Goal: Task Accomplishment & Management: Use online tool/utility

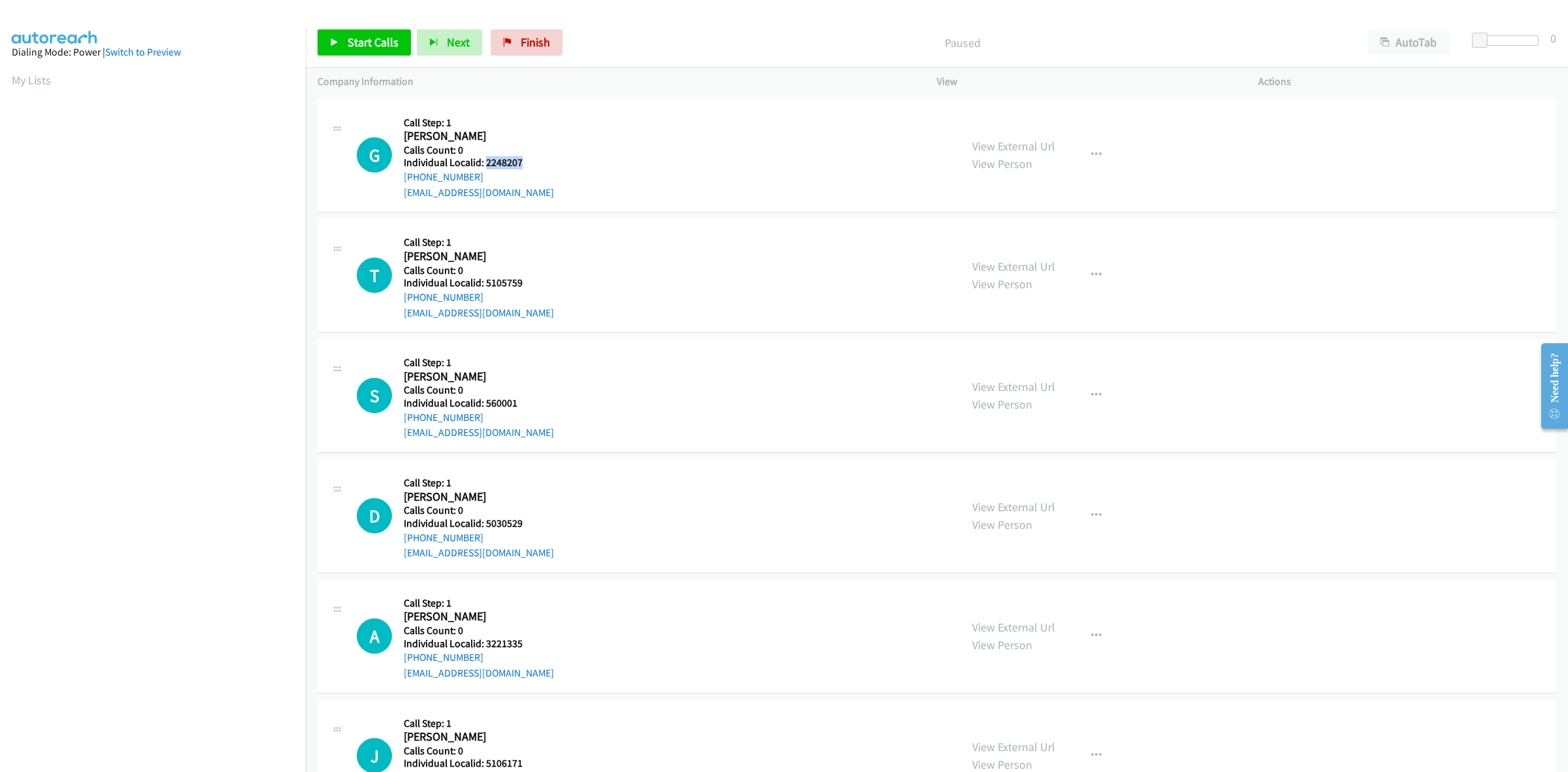
drag, startPoint x: 525, startPoint y: 155, endPoint x: 484, endPoint y: 167, distance: 42.7
click at [484, 167] on h5 "Individual Localid: 2248207" at bounding box center [479, 162] width 151 height 13
copy h5 "2248207"
drag, startPoint x: 484, startPoint y: 173, endPoint x: 399, endPoint y: 181, distance: 85.4
click at [399, 181] on div "G Callback Scheduled Call Step: 1 Garrett Hansen America/Los_Angeles Calls Coun…" at bounding box center [653, 155] width 592 height 90
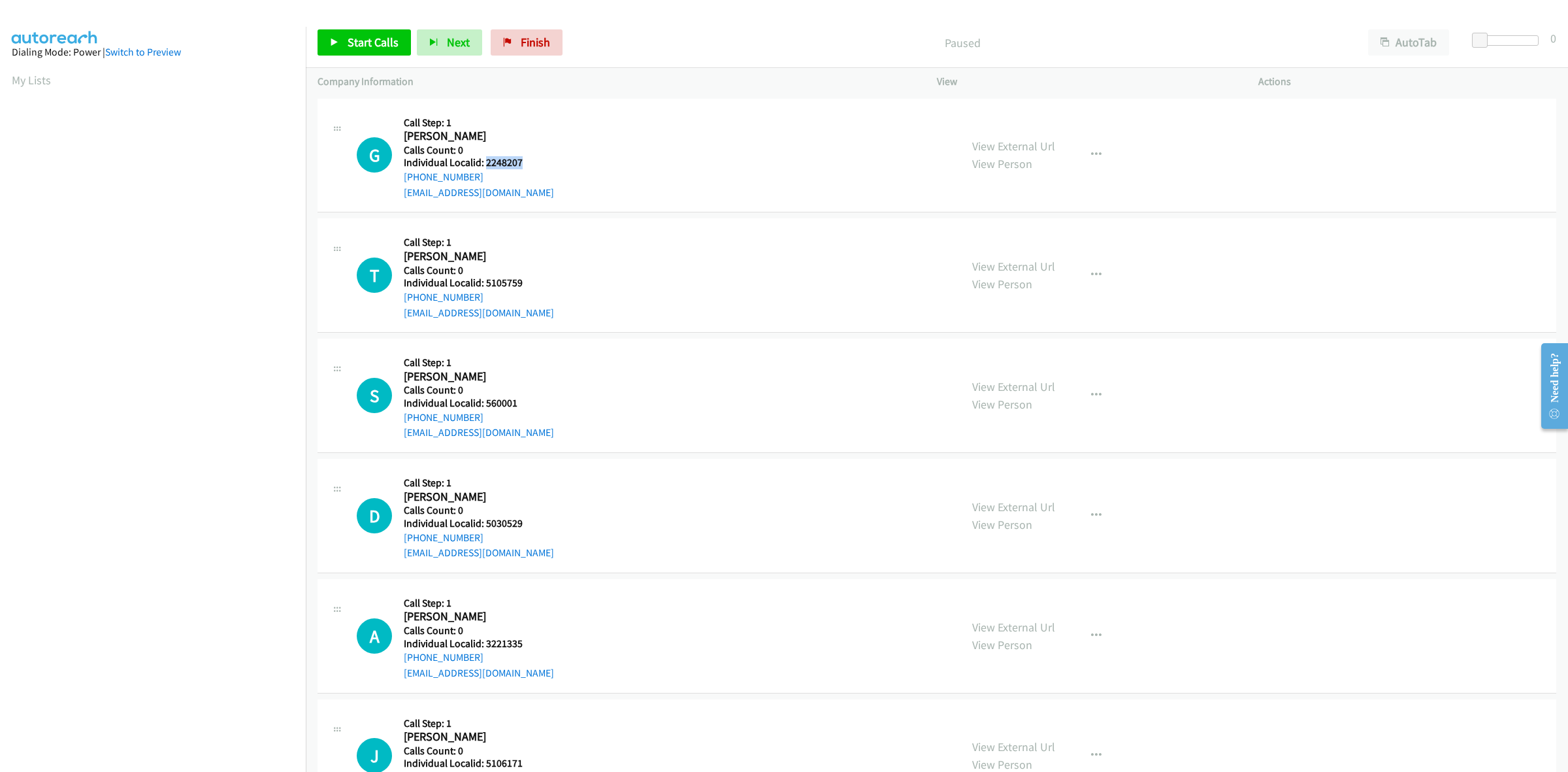
copy link "+1 949-599-8657"
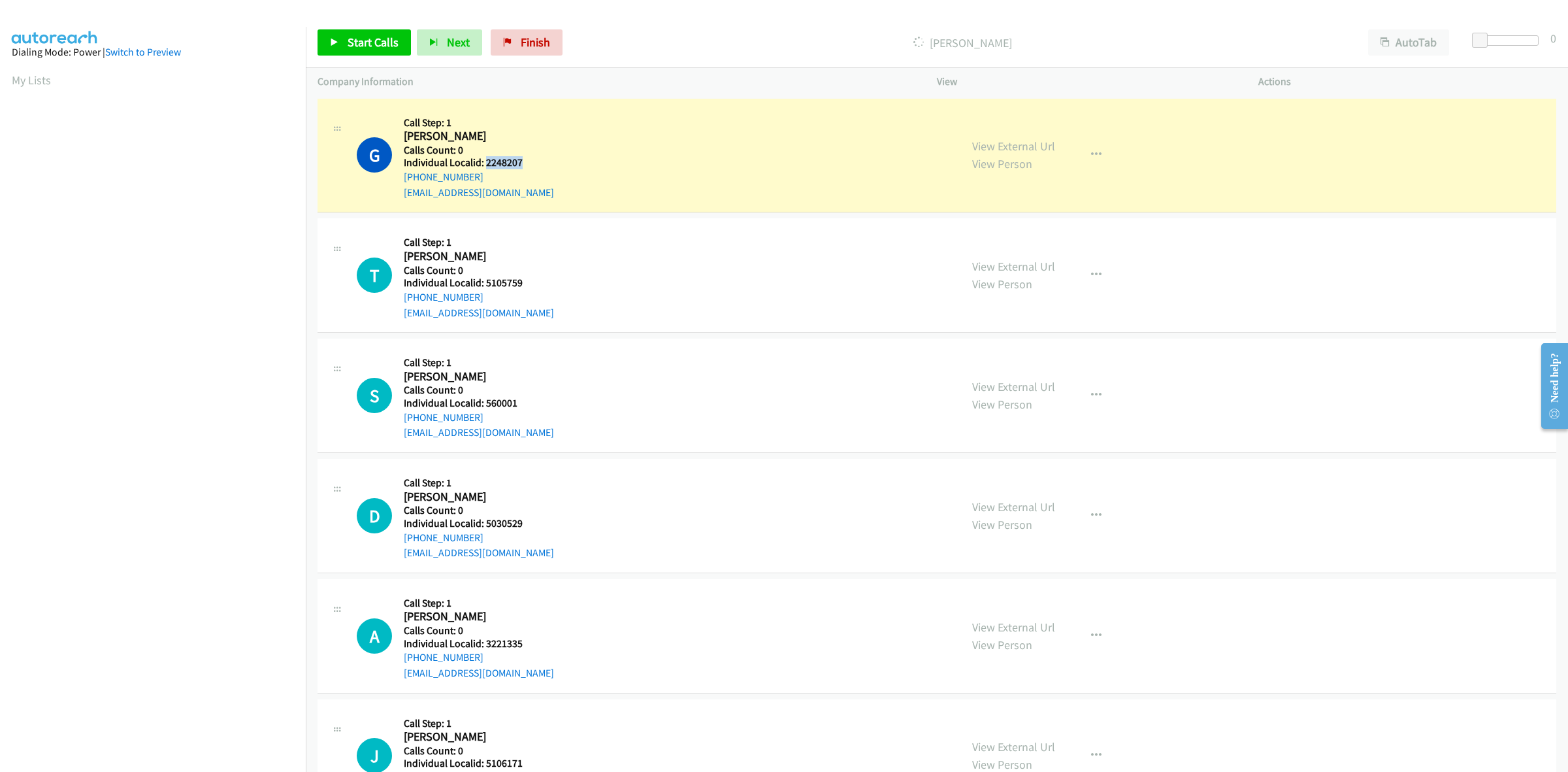
drag, startPoint x: 525, startPoint y: 157, endPoint x: 484, endPoint y: 161, distance: 41.2
click at [484, 161] on h5 "Individual Localid: 2248207" at bounding box center [479, 162] width 151 height 13
copy h5 "2248207"
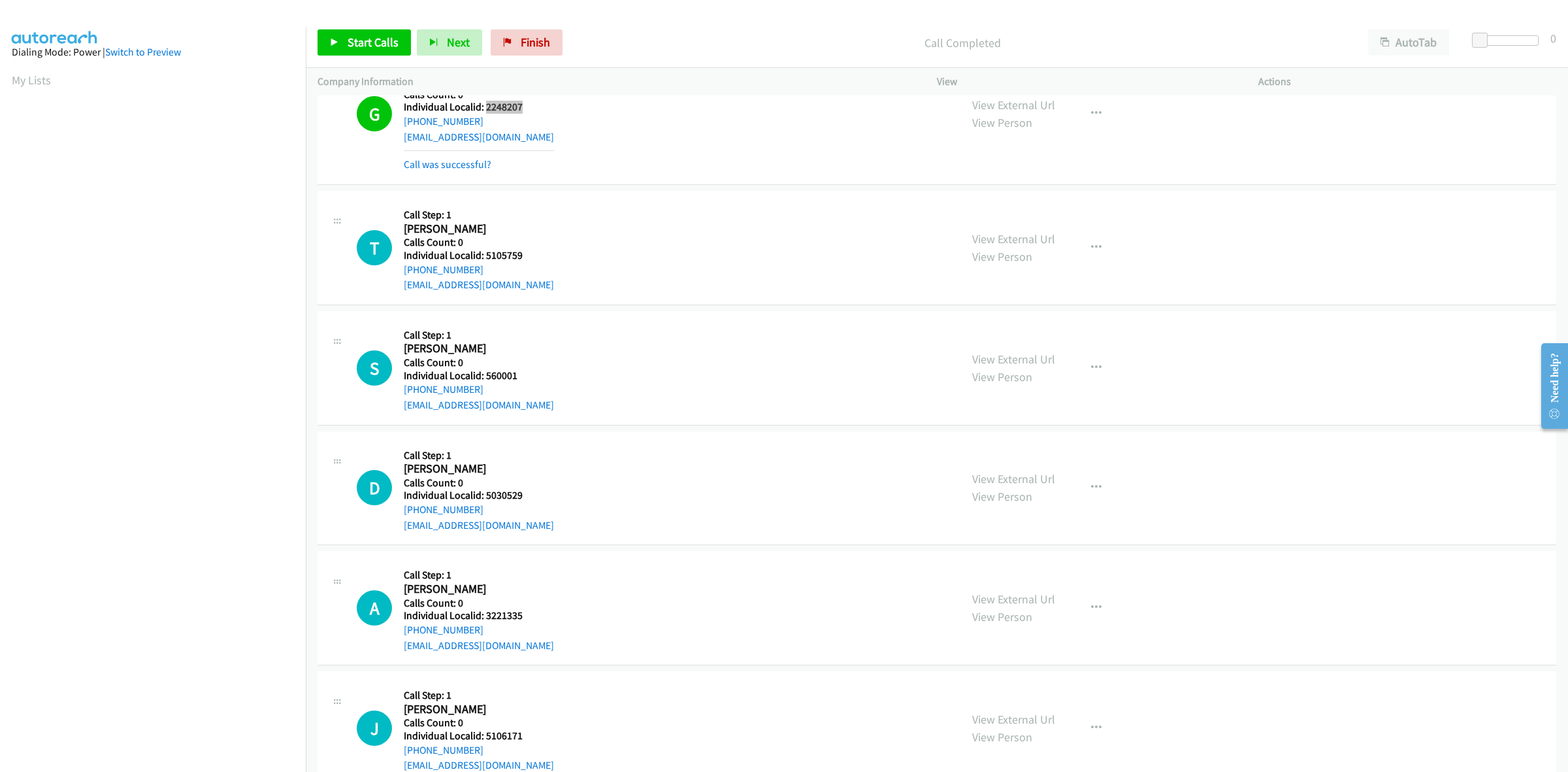
scroll to position [61, 0]
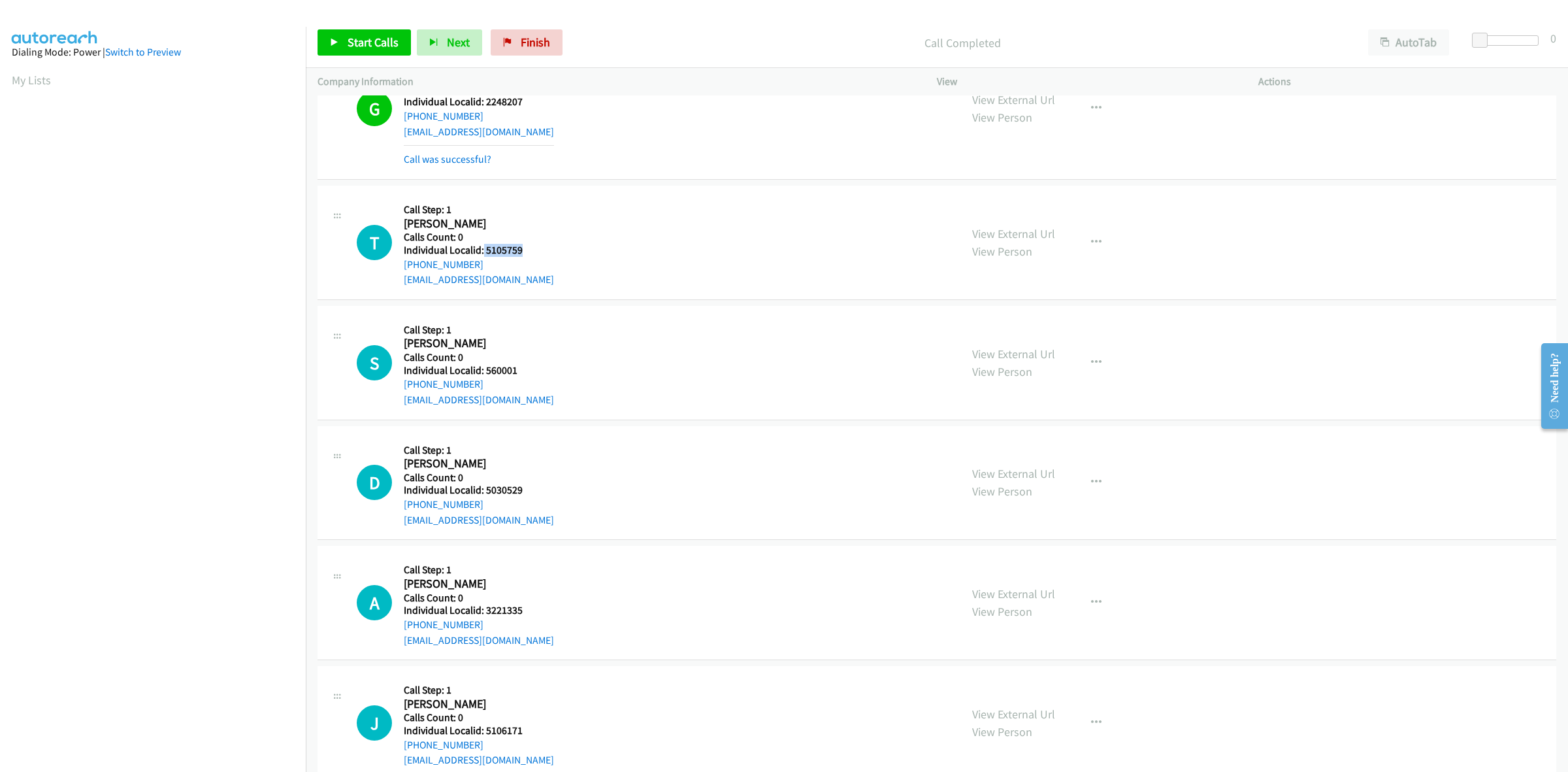
drag, startPoint x: 528, startPoint y: 250, endPoint x: 482, endPoint y: 249, distance: 46.0
click at [482, 249] on h5 "Individual Localid: 5105759" at bounding box center [479, 250] width 151 height 13
copy h5 "5105759"
click at [1099, 237] on button "button" at bounding box center [1097, 242] width 36 height 26
click at [1013, 324] on link "Skip Call" at bounding box center [1026, 327] width 174 height 26
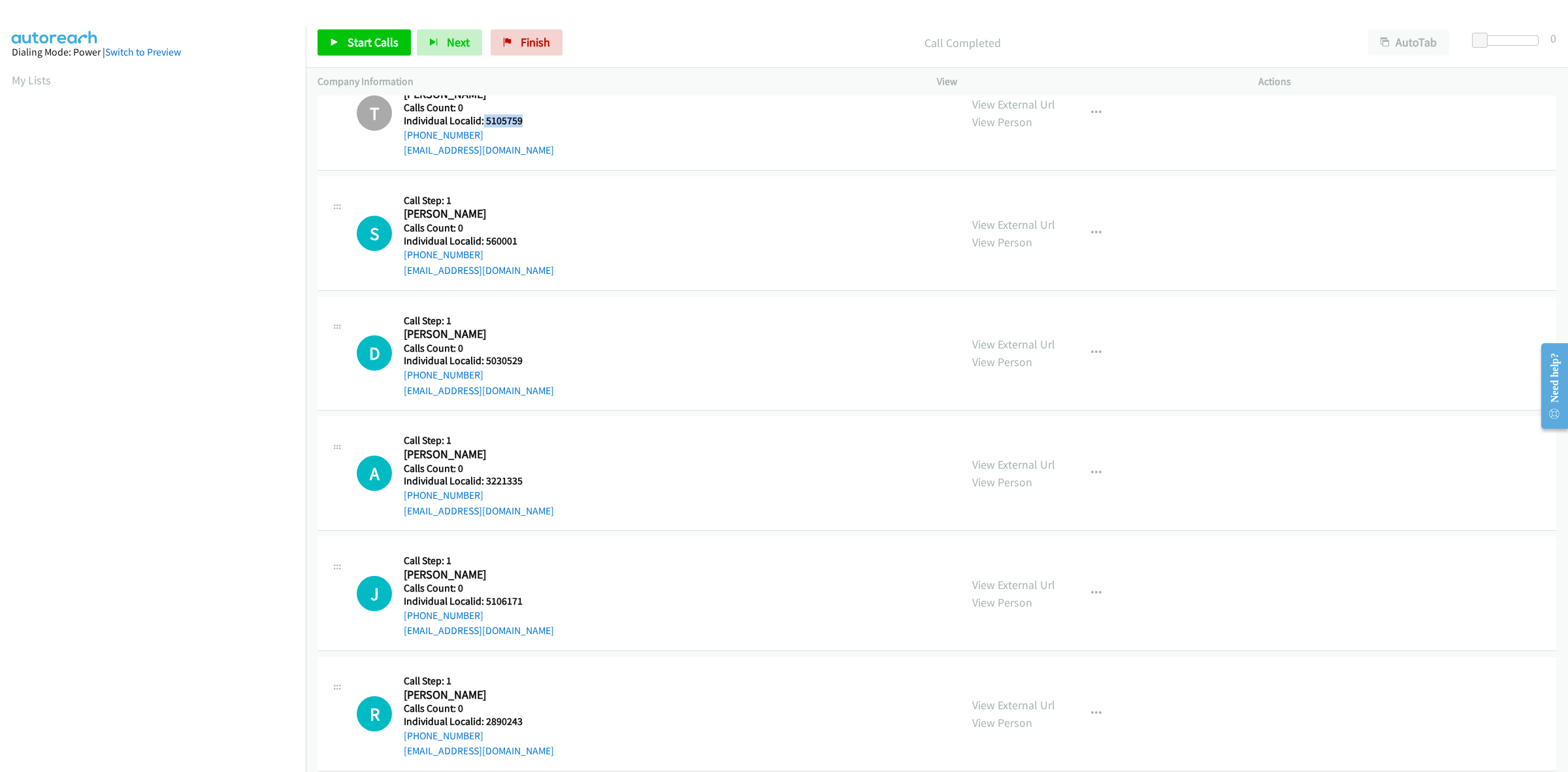
scroll to position [224, 0]
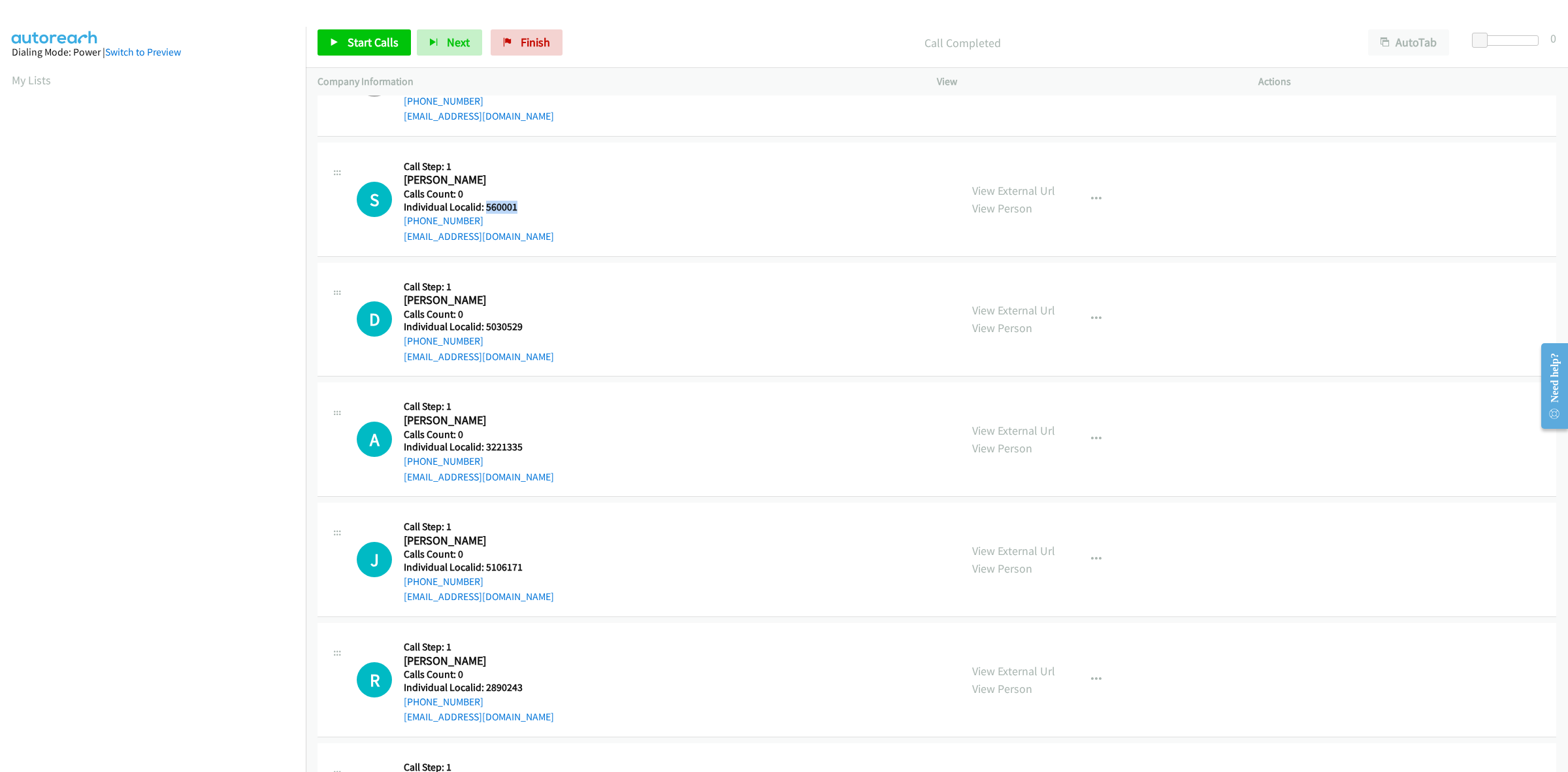
drag, startPoint x: 514, startPoint y: 206, endPoint x: 484, endPoint y: 206, distance: 30.0
click at [484, 206] on h5 "Individual Localid: 560001" at bounding box center [479, 207] width 151 height 13
copy h5 "560001"
drag, startPoint x: 484, startPoint y: 220, endPoint x: 393, endPoint y: 227, distance: 91.3
click at [393, 227] on div "S Callback Scheduled Call Step: 1 Steve Costa America/Phoenix Calls Count: 0 In…" at bounding box center [653, 199] width 592 height 90
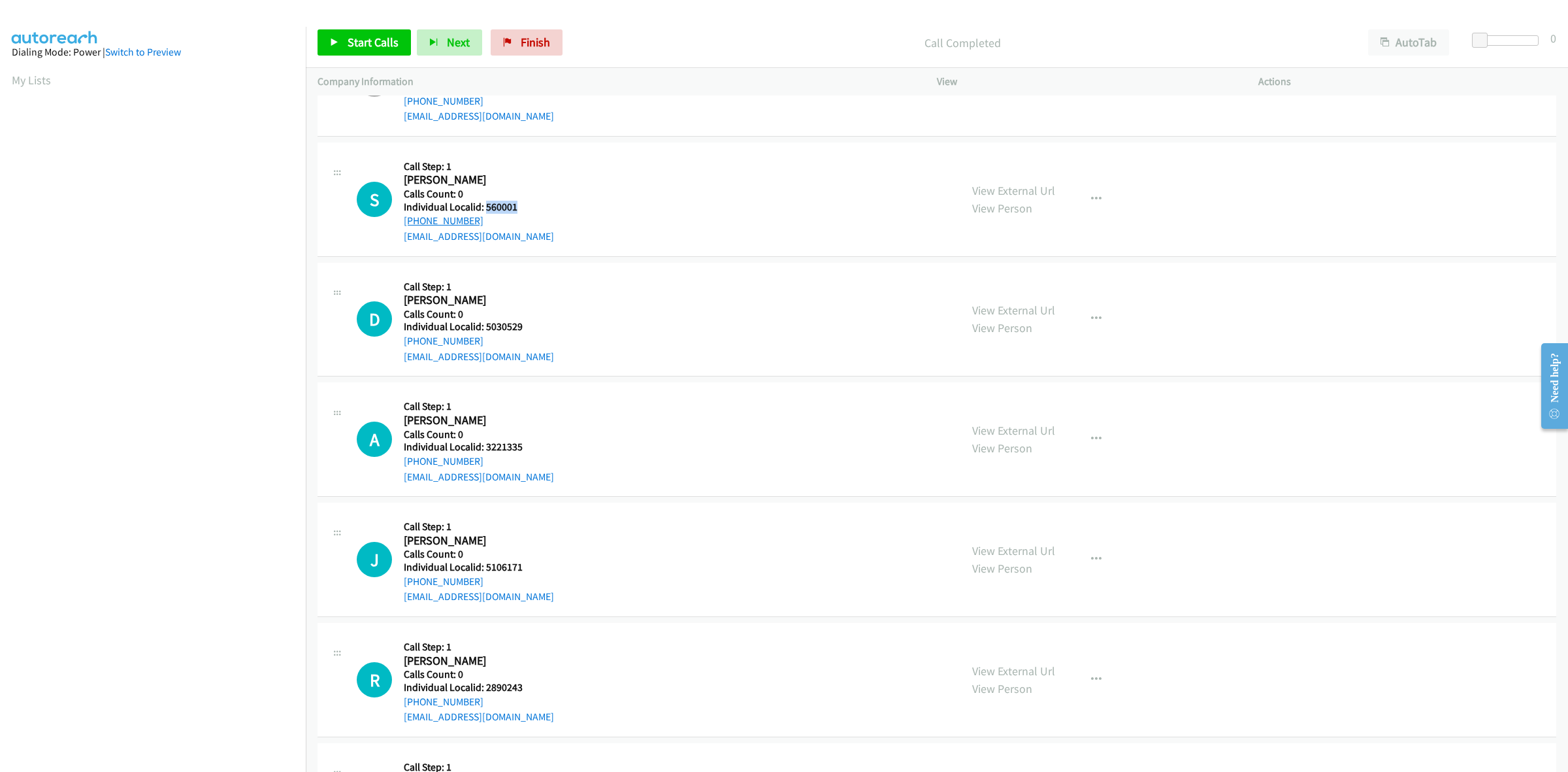
copy link "+1 480-229-1109"
drag, startPoint x: 525, startPoint y: 207, endPoint x: 485, endPoint y: 206, distance: 40.0
click at [485, 206] on div "S Callback Scheduled Call Step: 1 Steve Costa America/Phoenix Calls Count: 0 In…" at bounding box center [653, 199] width 592 height 90
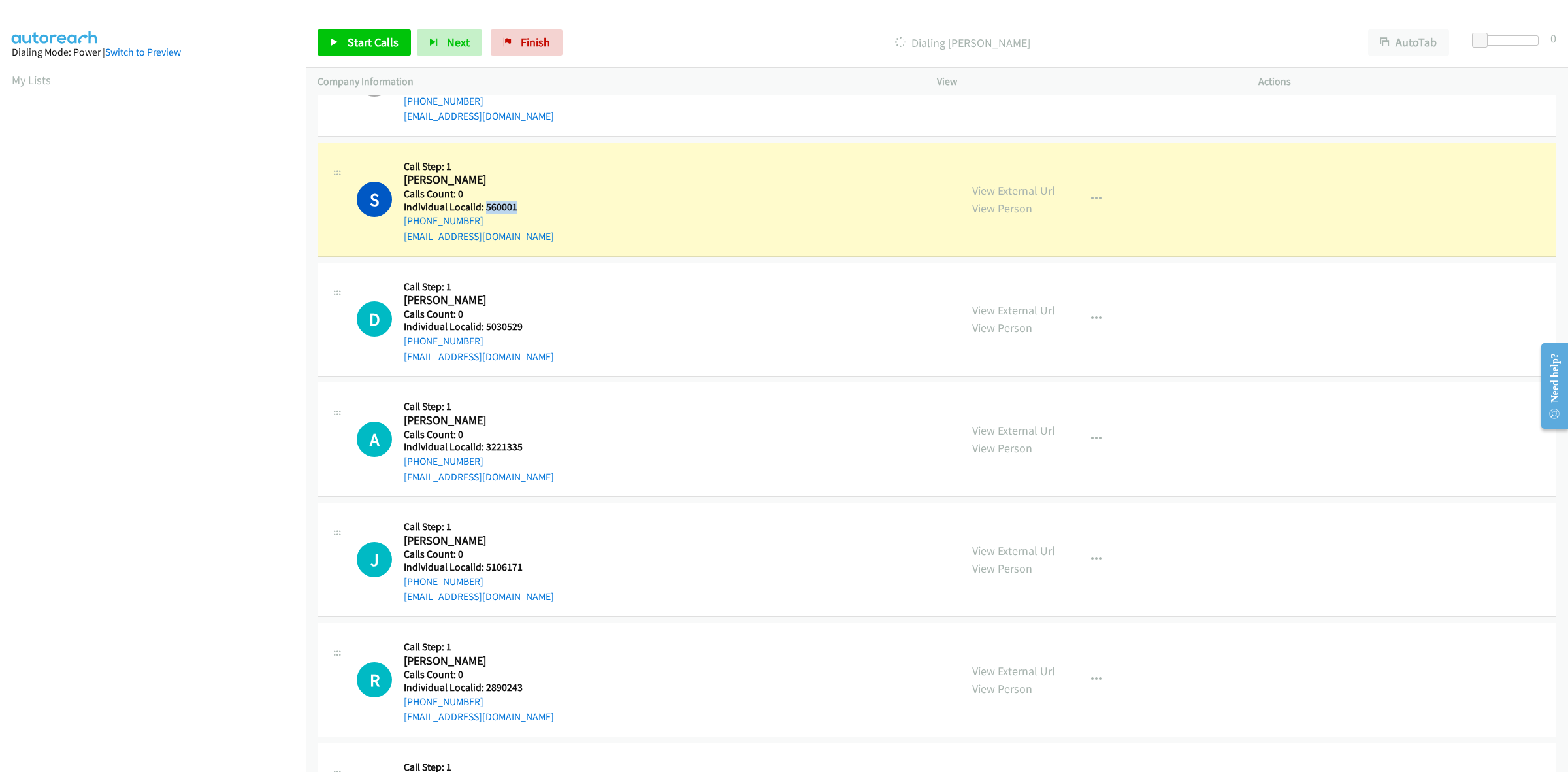
copy h5 "560001"
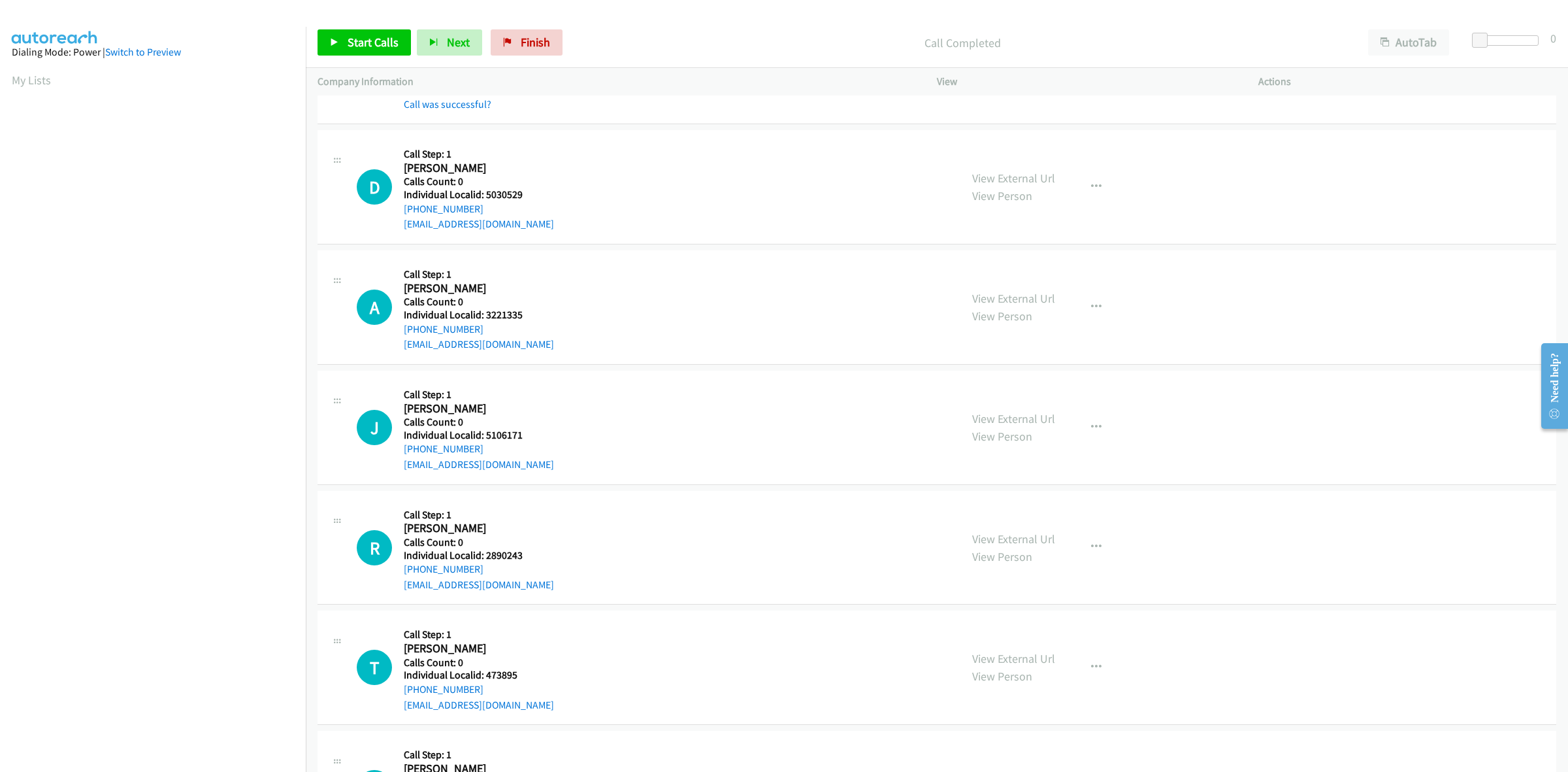
scroll to position [387, 0]
click at [524, 315] on h5 "Individual Localid: 3221335" at bounding box center [479, 311] width 151 height 13
drag, startPoint x: 524, startPoint y: 315, endPoint x: 485, endPoint y: 314, distance: 39.0
click at [485, 314] on h5 "Individual Localid: 3221335" at bounding box center [479, 311] width 151 height 13
copy h5 "3221335"
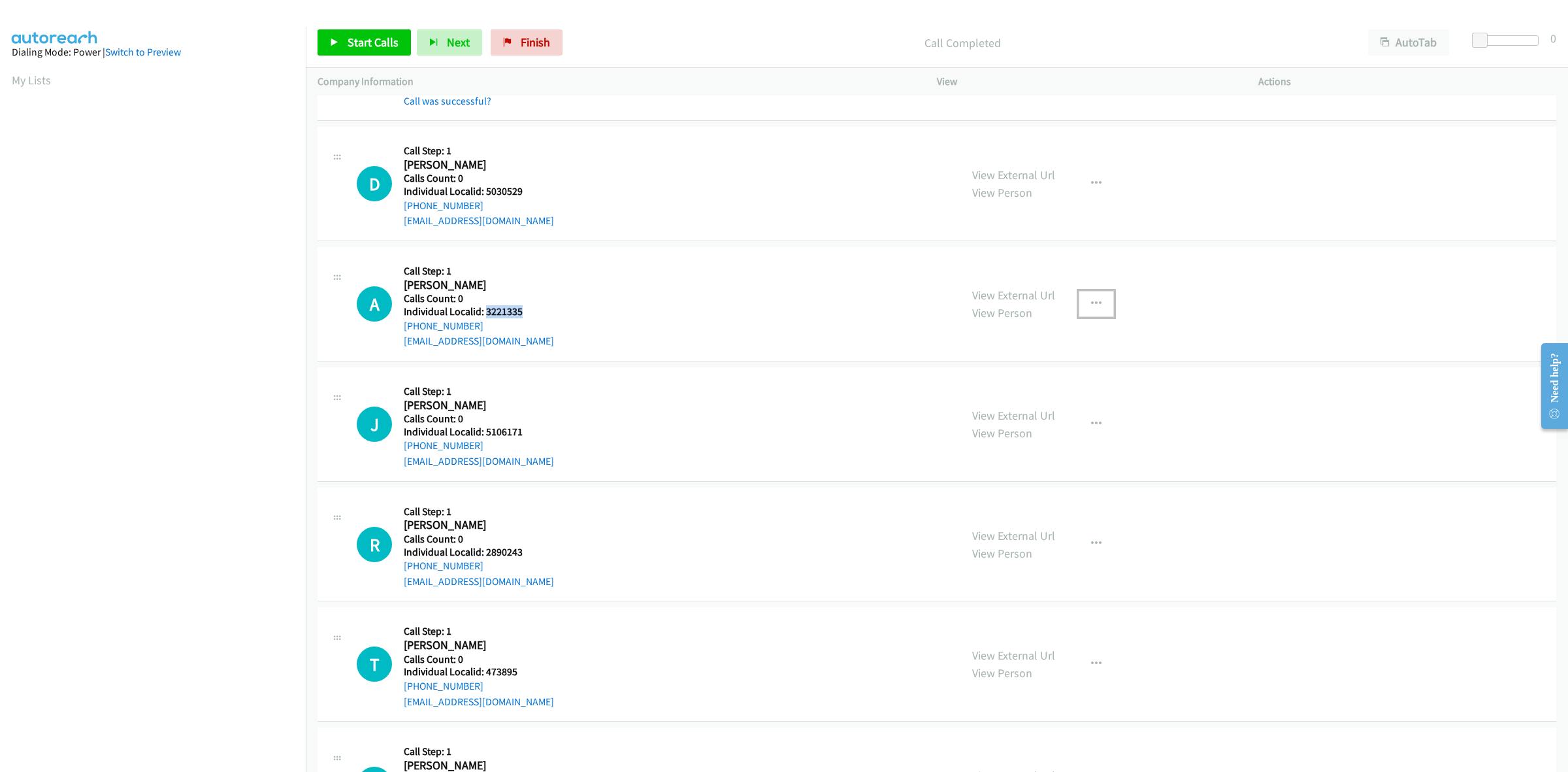
click at [1091, 303] on icon "button" at bounding box center [1096, 303] width 10 height 10
click at [997, 394] on link "Skip Call" at bounding box center [1026, 389] width 174 height 26
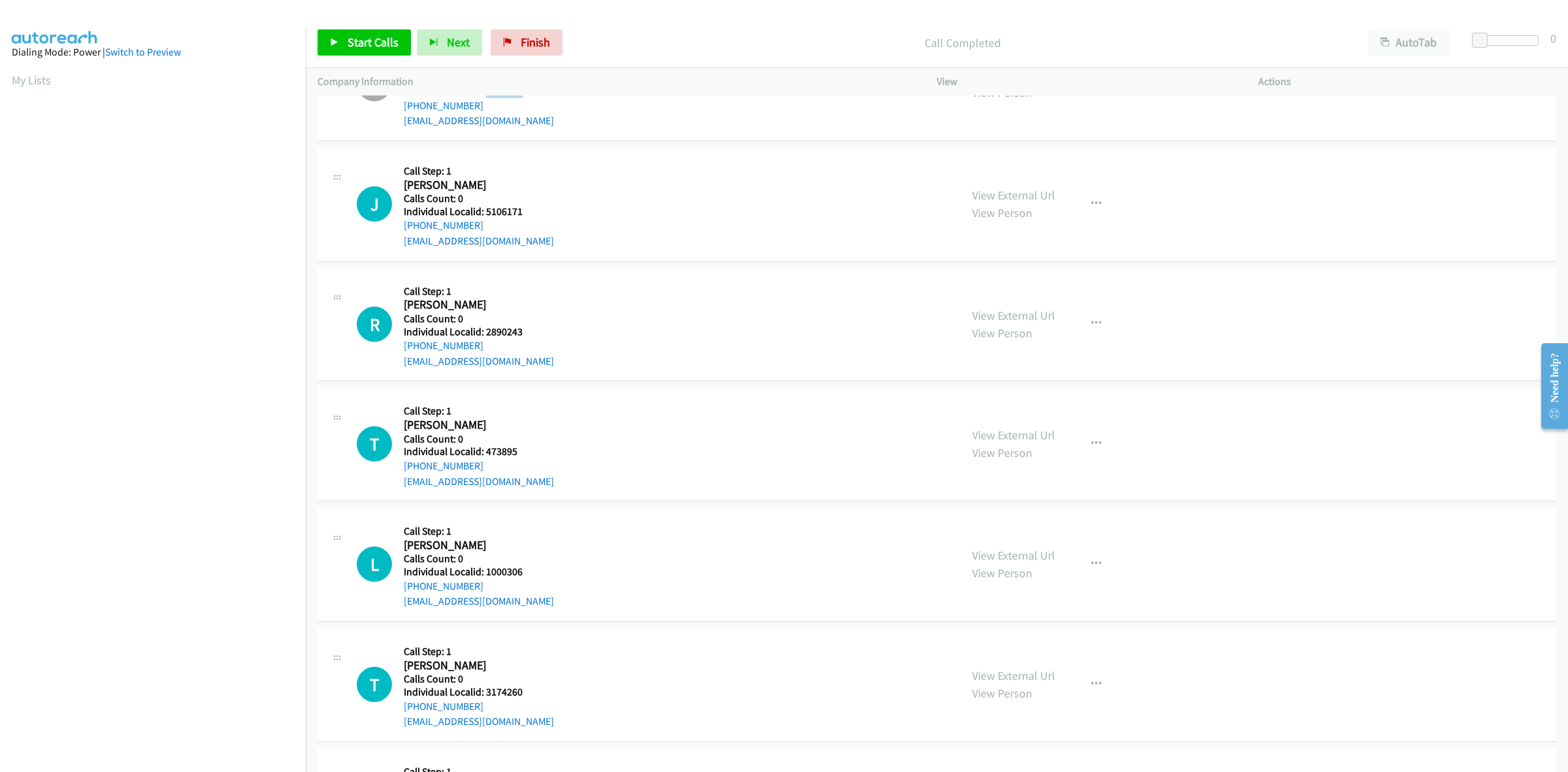
scroll to position [633, 0]
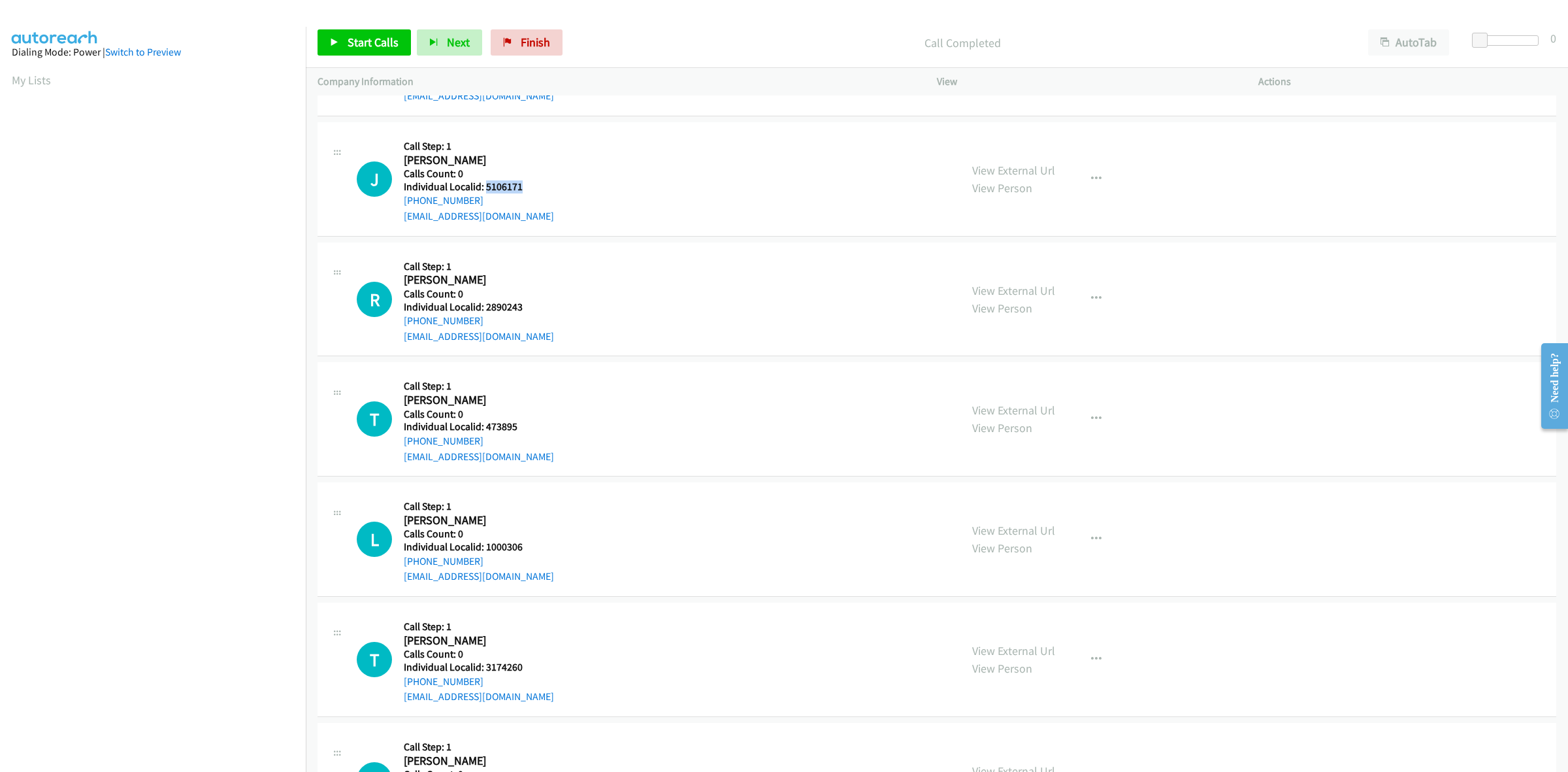
drag, startPoint x: 518, startPoint y: 183, endPoint x: 484, endPoint y: 183, distance: 34.0
click at [484, 183] on h5 "Individual Localid: 5106171" at bounding box center [479, 187] width 151 height 13
copy h5 "5106171"
drag, startPoint x: 479, startPoint y: 198, endPoint x: 399, endPoint y: 201, distance: 80.1
click at [397, 201] on div "J Callback Scheduled Call Step: 1 John Fraser America/New_York Calls Count: 0 I…" at bounding box center [653, 179] width 592 height 90
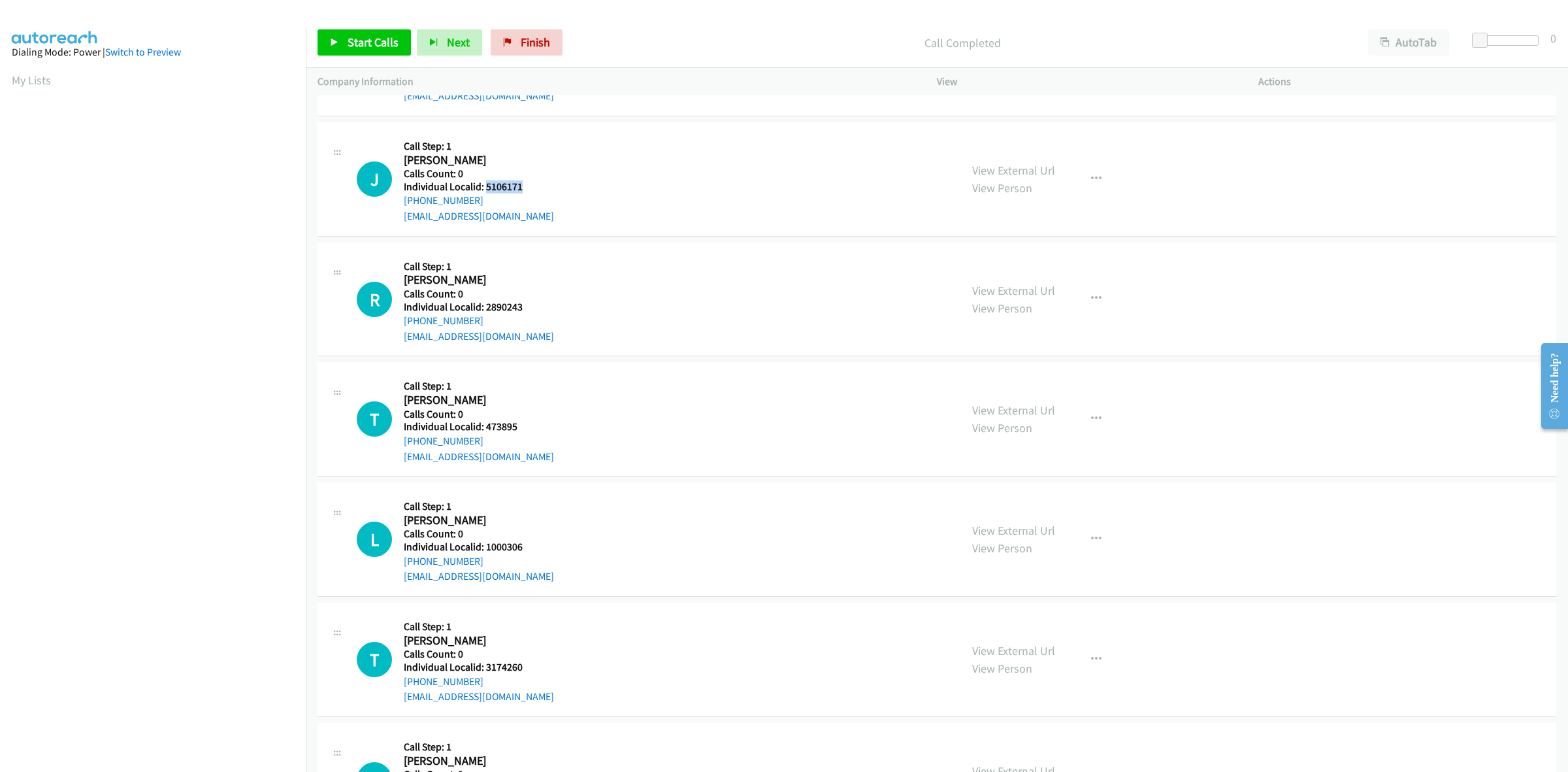
click at [515, 200] on div "[PHONE_NUMBER]" at bounding box center [479, 201] width 151 height 16
drag, startPoint x: 485, startPoint y: 200, endPoint x: 402, endPoint y: 205, distance: 83.2
click at [402, 205] on div "J Callback Scheduled Call Step: 1 John Fraser America/New_York Calls Count: 0 I…" at bounding box center [653, 179] width 592 height 90
copy link "[PHONE_NUMBER]"
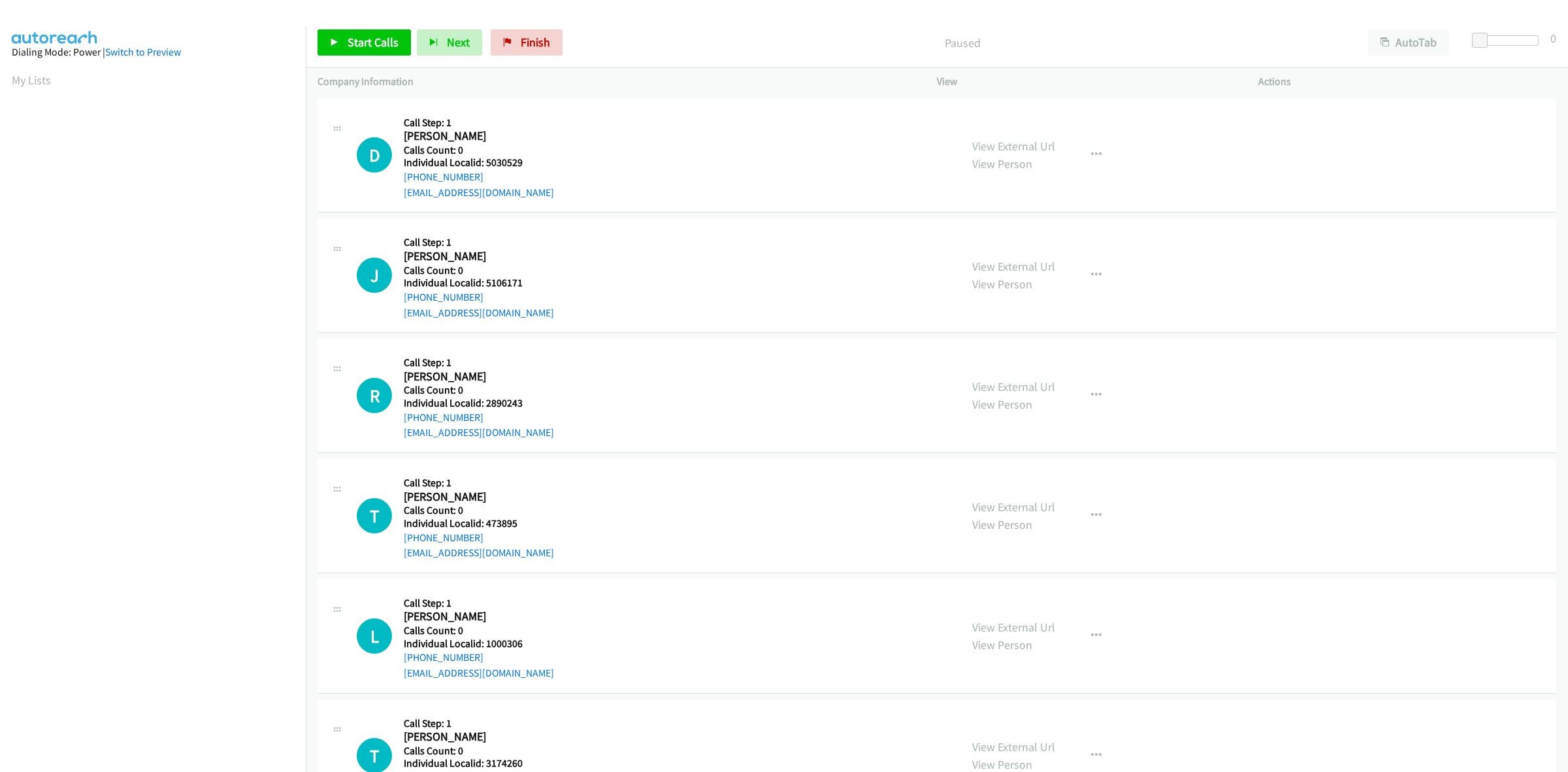
scroll to position [0, 2]
click at [1099, 149] on button "button" at bounding box center [1097, 155] width 36 height 26
click at [1067, 233] on link "Skip Call" at bounding box center [1026, 240] width 174 height 26
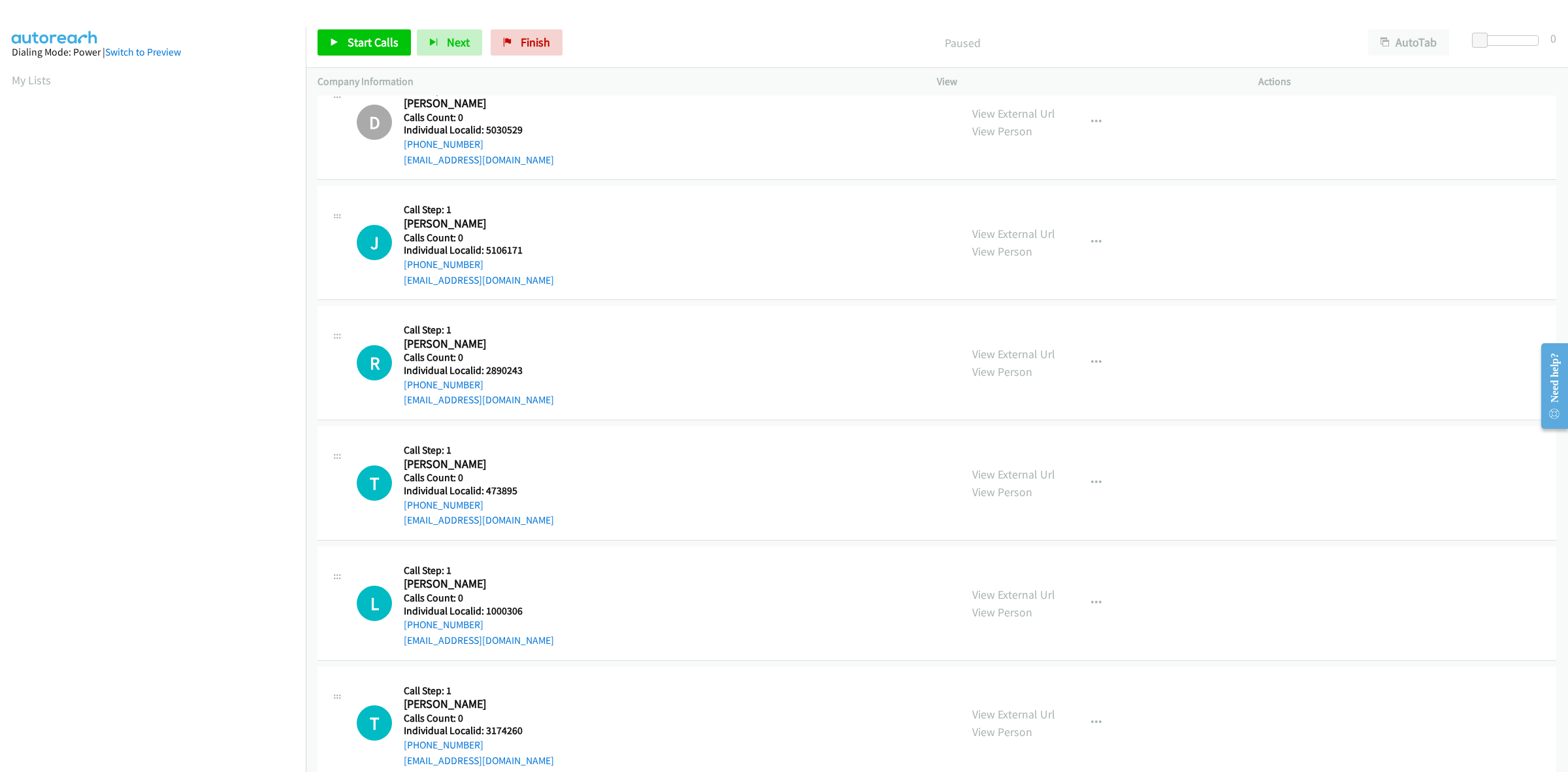
scroll to position [142, 0]
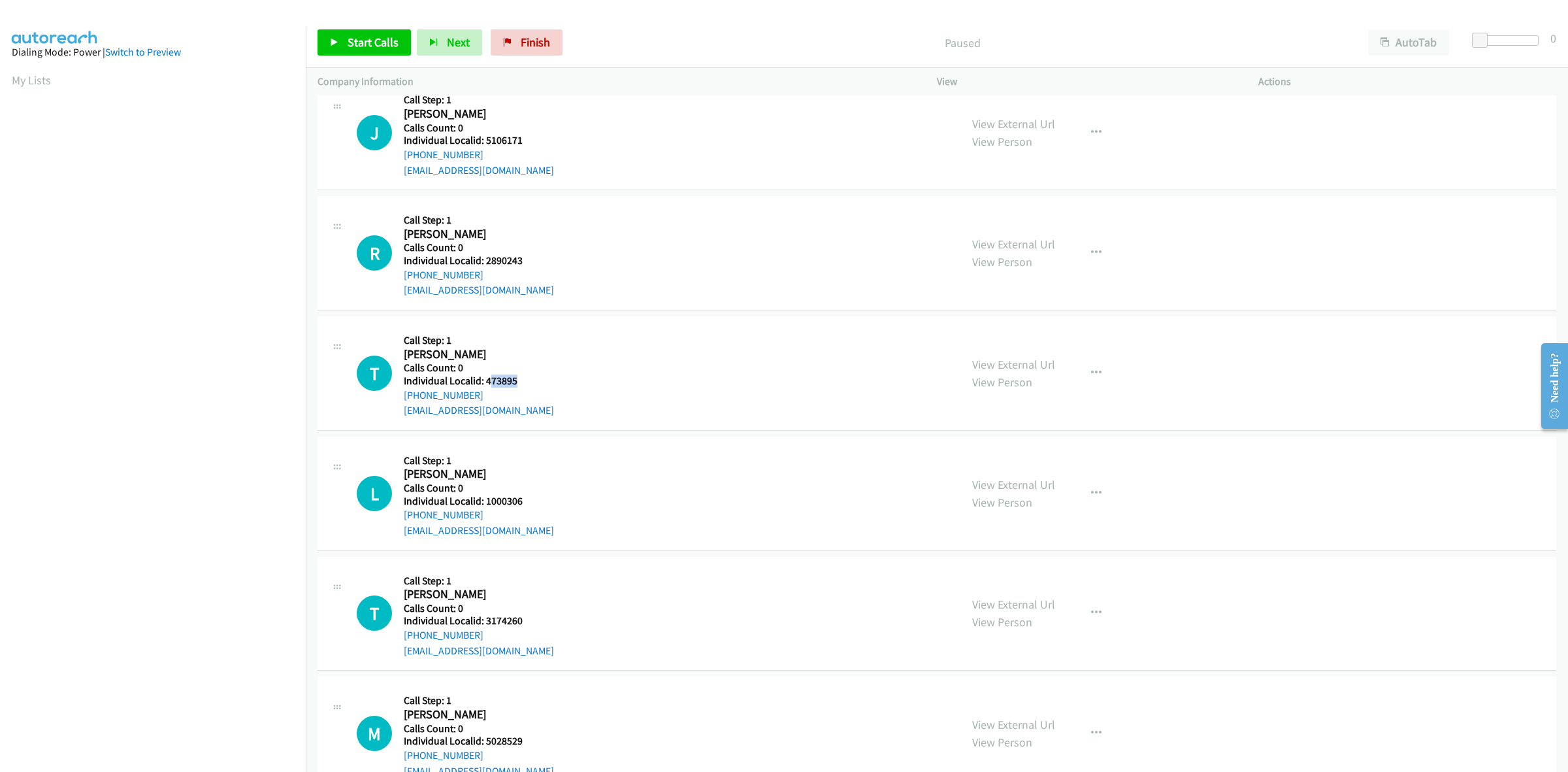
drag, startPoint x: 518, startPoint y: 376, endPoint x: 488, endPoint y: 383, distance: 30.8
click at [488, 383] on h5 "Individual Localid: 473895" at bounding box center [479, 381] width 151 height 13
drag, startPoint x: 518, startPoint y: 381, endPoint x: 485, endPoint y: 379, distance: 33.1
click at [485, 379] on h5 "Individual Localid: 473895" at bounding box center [479, 381] width 151 height 13
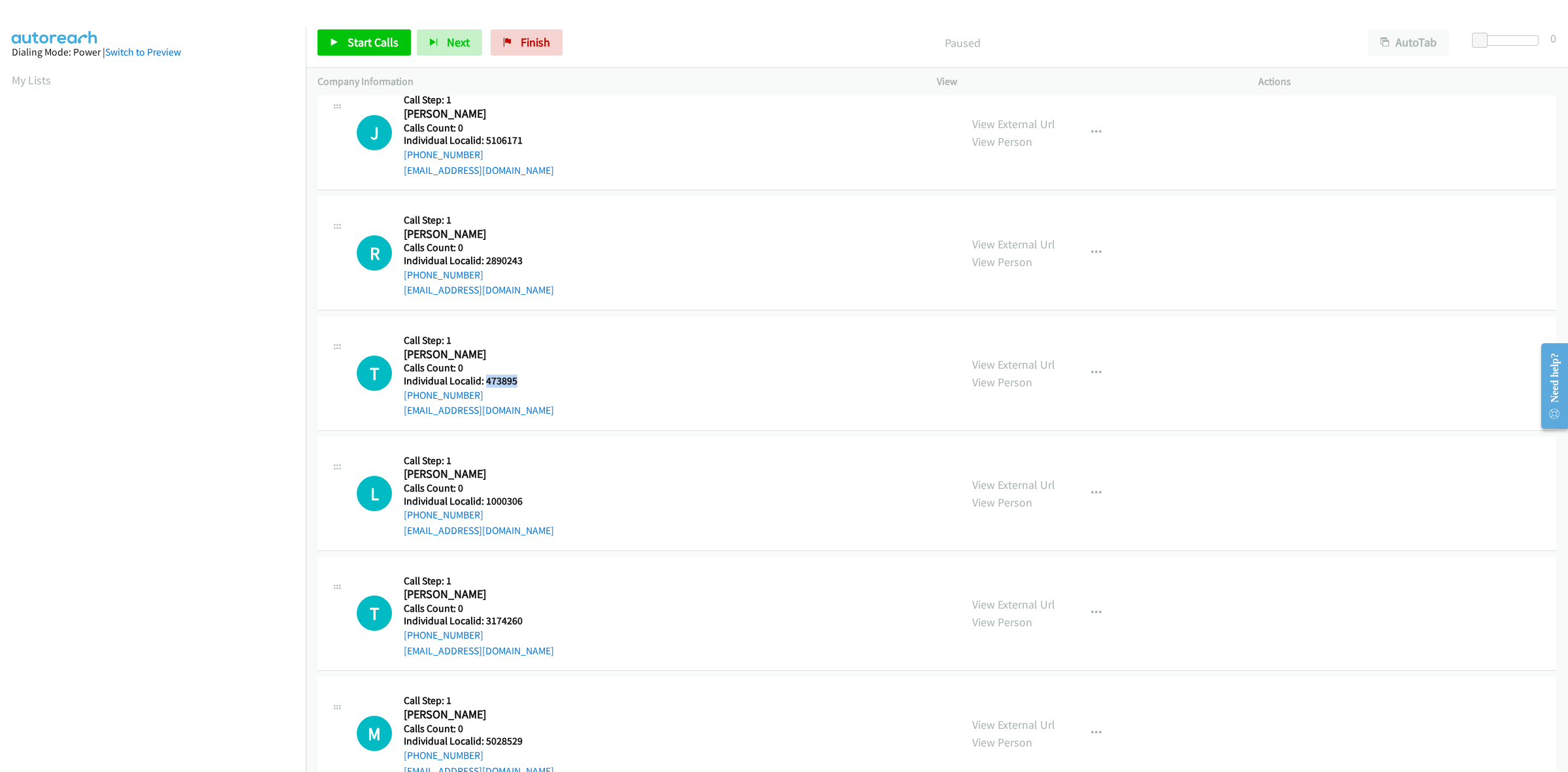
copy h5 "473895"
drag, startPoint x: 490, startPoint y: 396, endPoint x: 399, endPoint y: 402, distance: 91.2
click at [399, 402] on div "T Callback Scheduled Call Step: 1 Travis Coy America/Los_Angeles Calls Count: 0…" at bounding box center [653, 373] width 592 height 90
copy link "+1 831-252-4298"
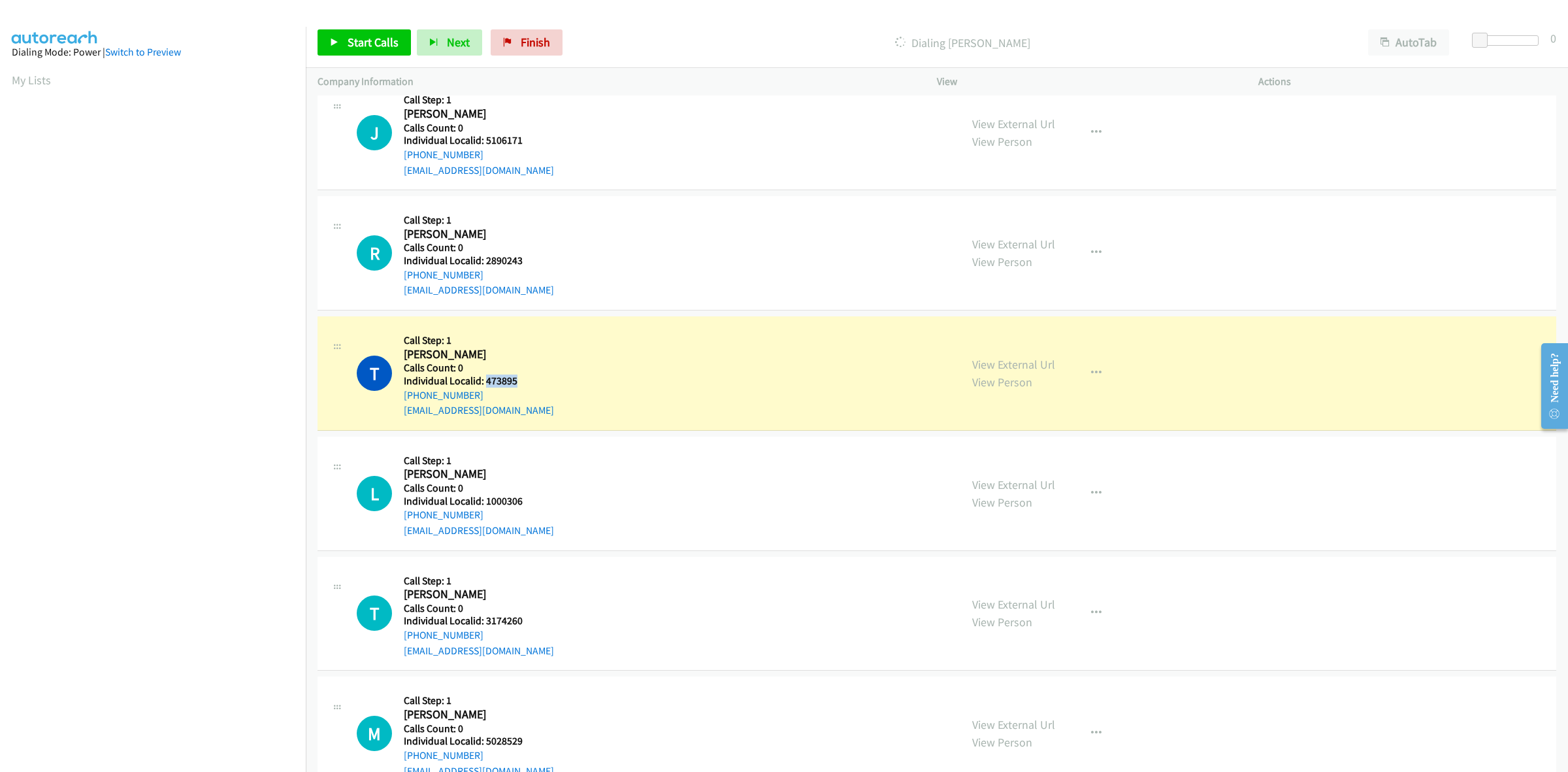
drag, startPoint x: 508, startPoint y: 378, endPoint x: 484, endPoint y: 383, distance: 24.5
click at [484, 383] on div "T Callback Scheduled Call Step: 1 Travis Coy America/Los_Angeles Calls Count: 0…" at bounding box center [653, 373] width 592 height 90
copy h5 "473895"
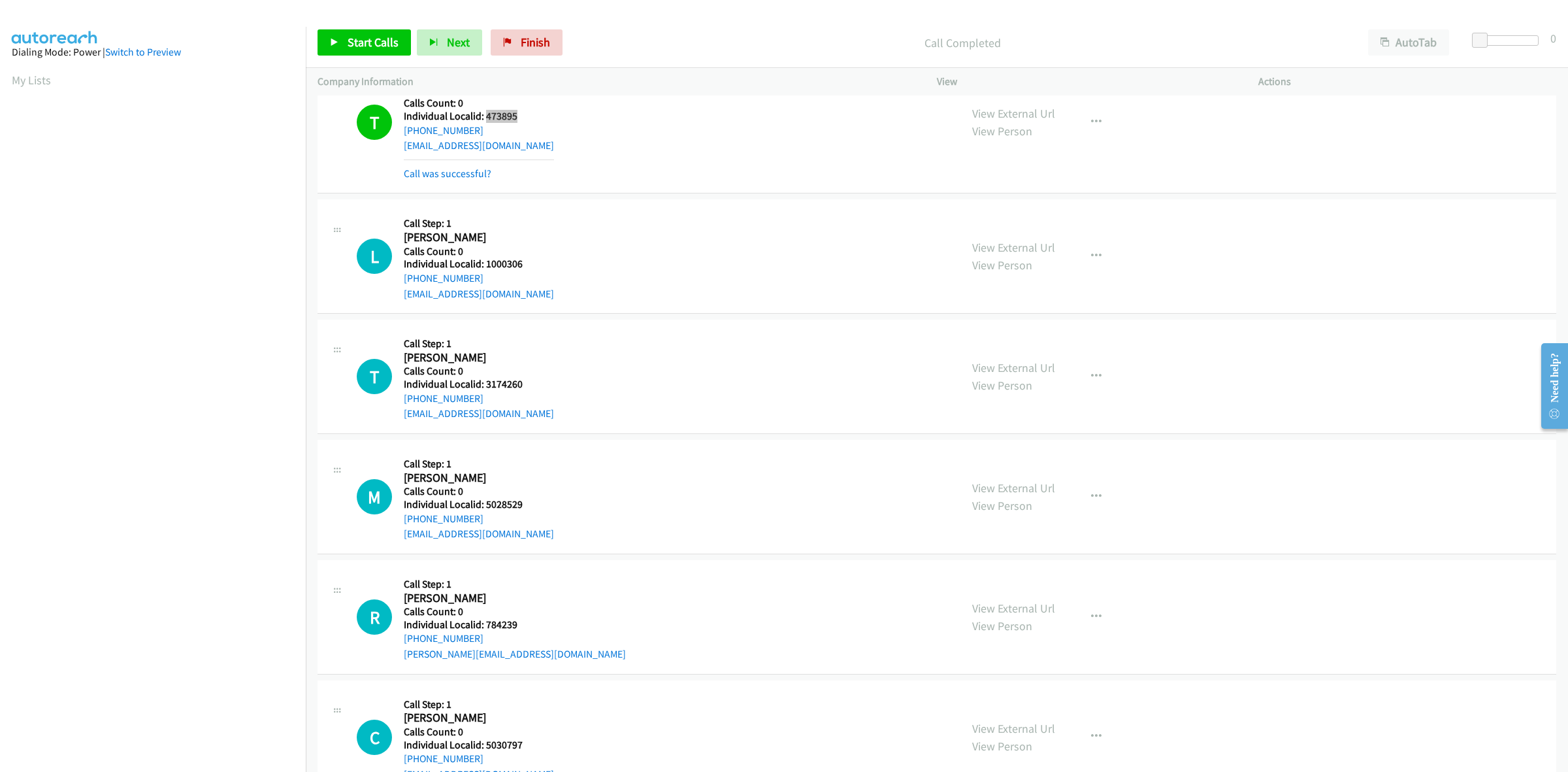
scroll to position [409, 0]
drag, startPoint x: 532, startPoint y: 266, endPoint x: 484, endPoint y: 260, distance: 48.4
click at [484, 260] on div "L Callback Scheduled Call Step: 1 Lucas Reigel America/New_York Calls Count: 0 …" at bounding box center [653, 255] width 592 height 90
copy h5 "1000306"
drag, startPoint x: 481, startPoint y: 272, endPoint x: 400, endPoint y: 279, distance: 81.3
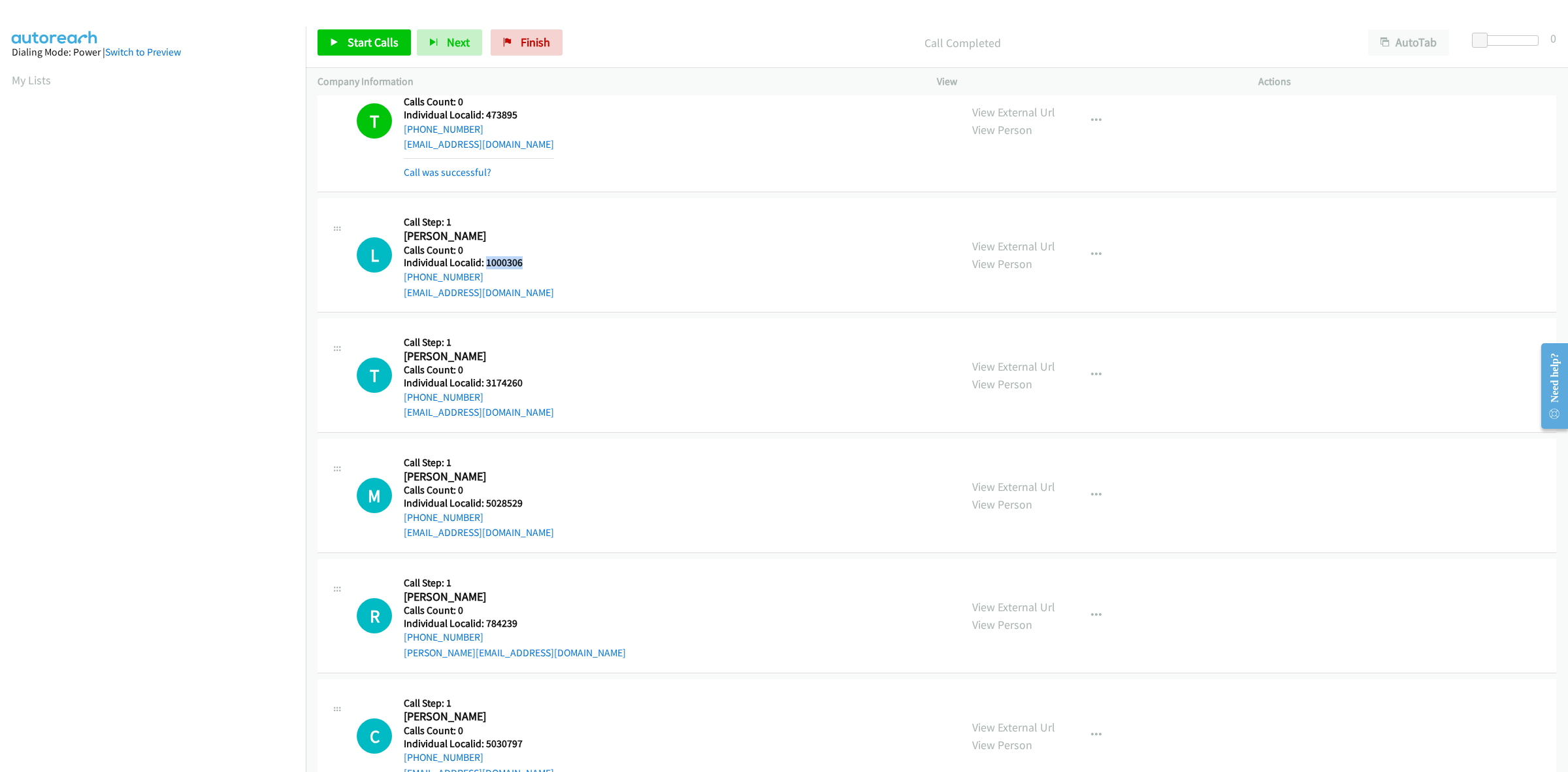
click at [400, 279] on div "L Callback Scheduled Call Step: 1 Lucas Reigel America/New_York Calls Count: 0 …" at bounding box center [653, 255] width 592 height 90
copy link "+1 570-898-5104"
drag, startPoint x: 536, startPoint y: 259, endPoint x: 485, endPoint y: 259, distance: 51.0
click at [485, 259] on div "L Callback Scheduled Call Step: 1 Lucas Reigel America/New_York Calls Count: 0 …" at bounding box center [653, 255] width 592 height 90
copy h5 "1000306"
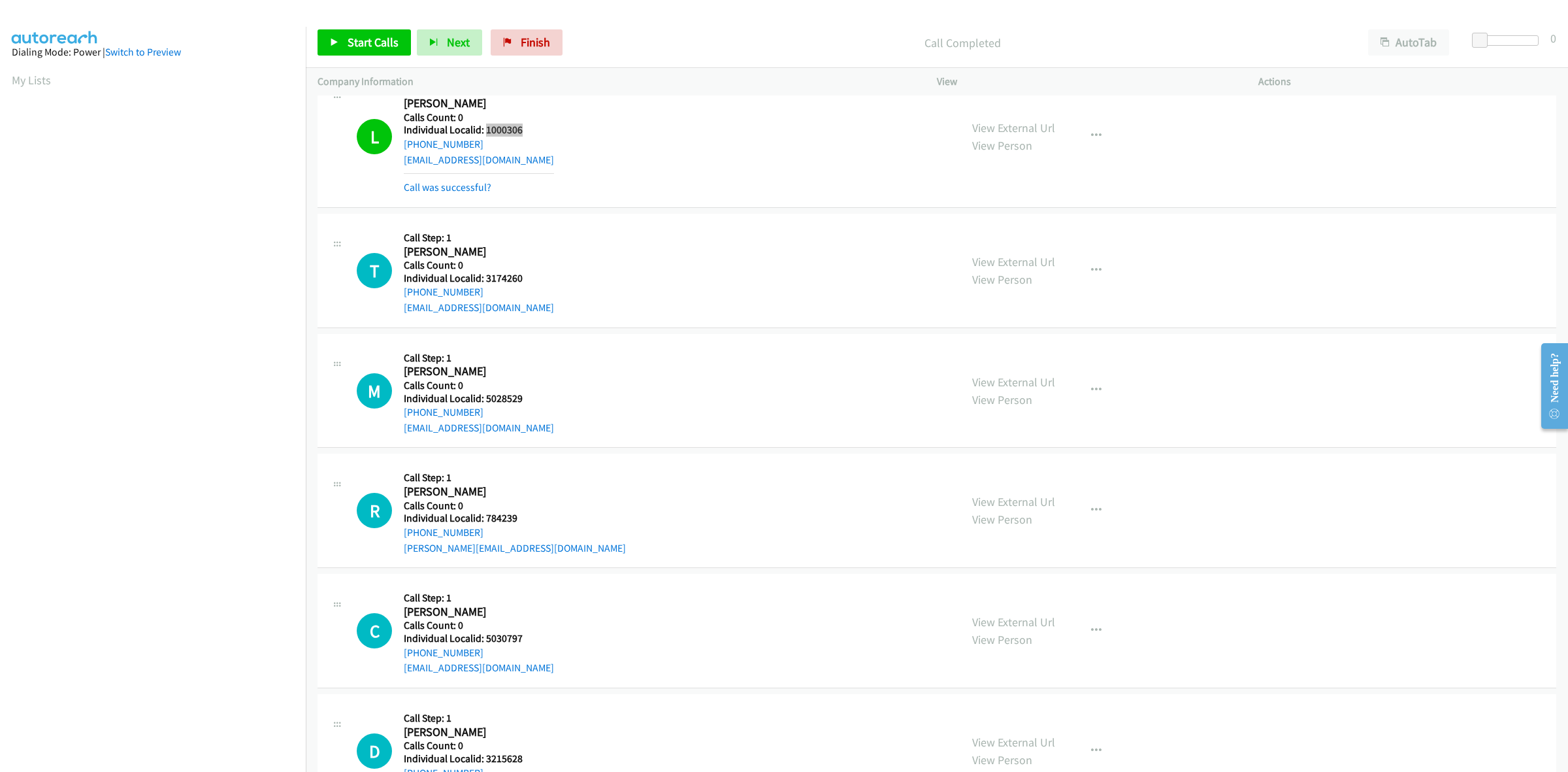
scroll to position [592, 0]
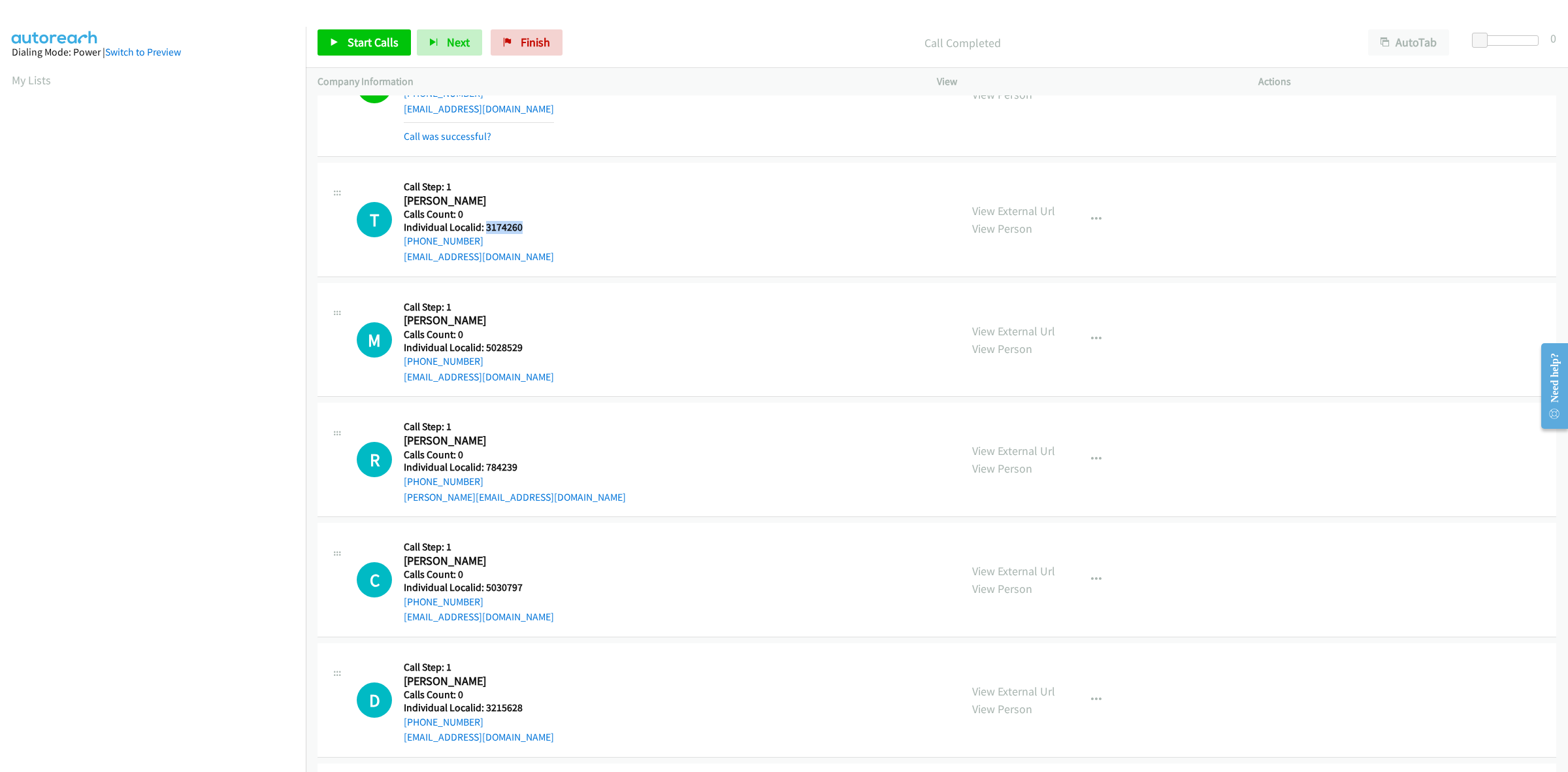
drag, startPoint x: 519, startPoint y: 229, endPoint x: 485, endPoint y: 229, distance: 34.0
click at [485, 229] on h5 "Individual Localid: 3174260" at bounding box center [479, 227] width 151 height 13
copy h5 "3174260"
drag, startPoint x: 475, startPoint y: 240, endPoint x: 400, endPoint y: 246, distance: 75.2
click at [399, 246] on div "T Callback Scheduled Call Step: 1 Tim Orce America/New_York Calls Count: 0 Indi…" at bounding box center [653, 220] width 592 height 90
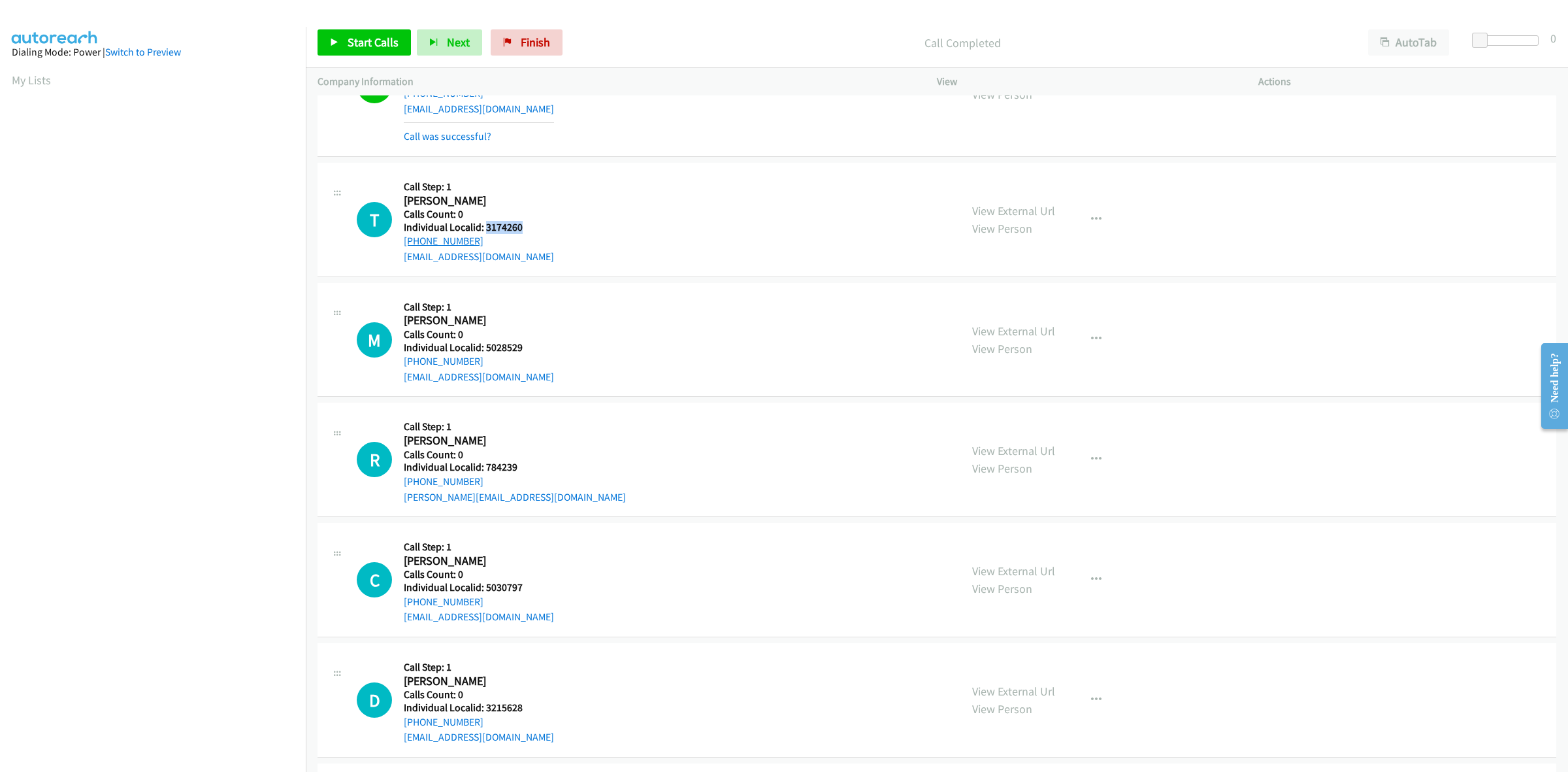
copy link "+1 860-491-4093"
drag, startPoint x: 526, startPoint y: 229, endPoint x: 485, endPoint y: 227, distance: 41.0
click at [485, 227] on div "T Callback Scheduled Call Step: 1 Tim Orce America/New_York Calls Count: 0 Indi…" at bounding box center [653, 220] width 592 height 90
copy h5 "3174260"
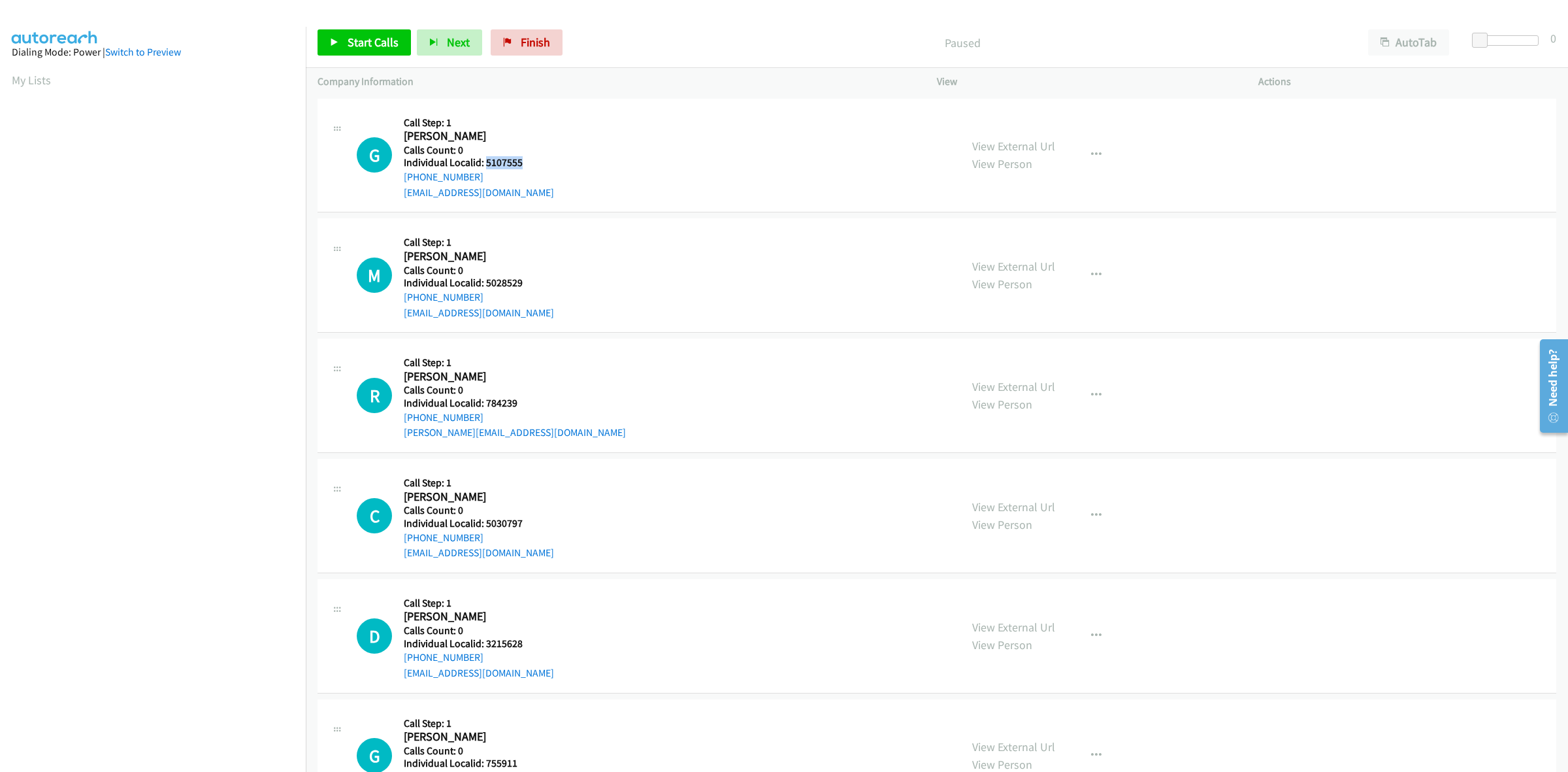
drag, startPoint x: 527, startPoint y: 162, endPoint x: 487, endPoint y: 162, distance: 40.0
click at [487, 162] on h5 "Individual Localid: 5107555" at bounding box center [479, 162] width 151 height 13
copy h5 "5107555"
click at [511, 139] on h2 "Gary Beck" at bounding box center [467, 136] width 126 height 15
click at [735, 136] on div "G Callback Scheduled Call Step: 1 [PERSON_NAME] America/[GEOGRAPHIC_DATA] Calls…" at bounding box center [653, 155] width 592 height 90
